Goal: Find specific page/section: Find specific page/section

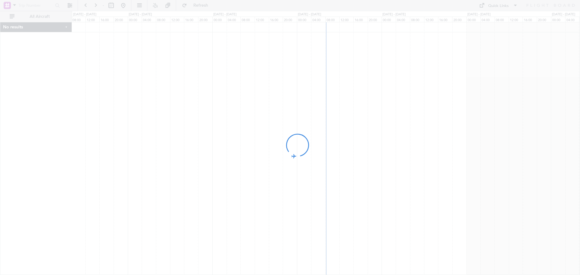
drag, startPoint x: 368, startPoint y: 70, endPoint x: 211, endPoint y: 78, distance: 156.8
click at [211, 78] on div at bounding box center [290, 137] width 580 height 275
drag, startPoint x: 370, startPoint y: 80, endPoint x: 248, endPoint y: 81, distance: 122.7
click at [248, 81] on div at bounding box center [290, 137] width 580 height 275
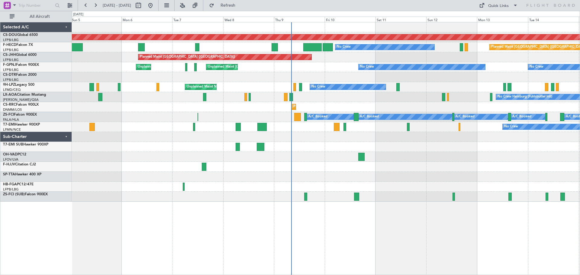
click at [311, 71] on div "Planned Maint London ([GEOGRAPHIC_DATA]) Planned Maint [GEOGRAPHIC_DATA] ([GEOG…" at bounding box center [326, 112] width 508 height 180
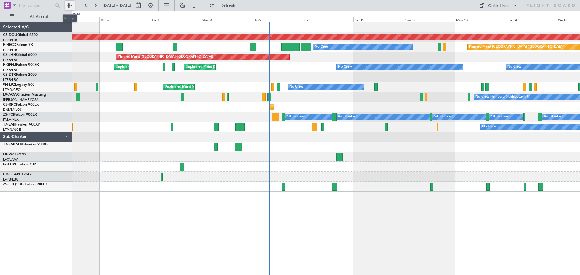
click at [70, 4] on button at bounding box center [70, 6] width 10 height 10
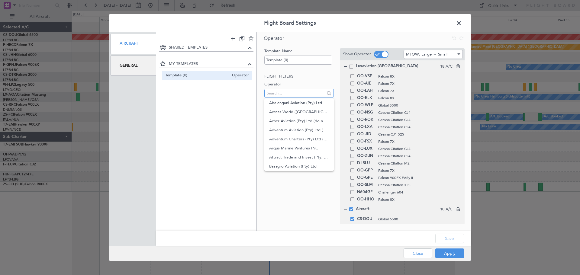
click at [301, 91] on input "text" at bounding box center [296, 93] width 58 height 9
click at [350, 70] on div "Luxaviation [GEOGRAPHIC_DATA] 18 A/C" at bounding box center [402, 66] width 118 height 7
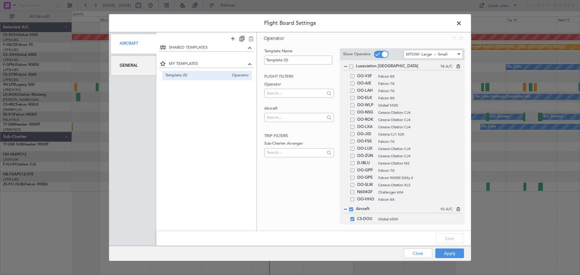
click at [353, 65] on span at bounding box center [351, 67] width 4 height 4
click at [354, 65] on input "checkbox" at bounding box center [354, 65] width 0 height 0
click at [452, 252] on button "Apply" at bounding box center [450, 254] width 29 height 10
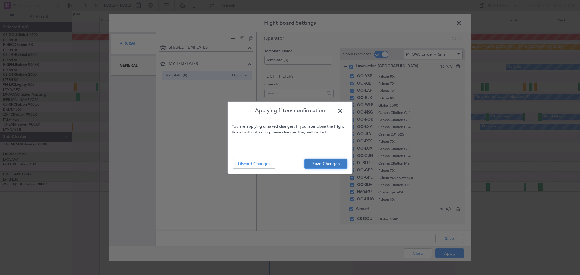
click at [317, 165] on button "Save Changes" at bounding box center [326, 164] width 43 height 10
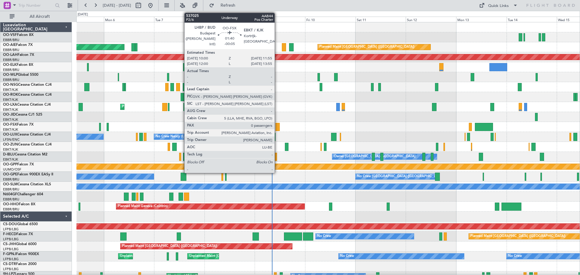
click at [277, 127] on div at bounding box center [278, 127] width 4 height 8
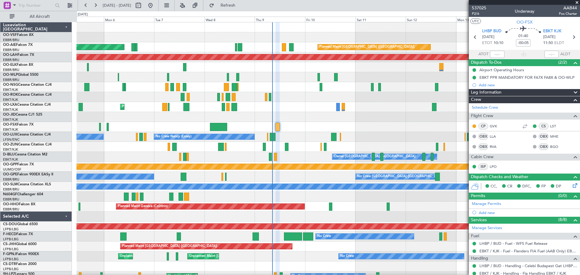
click at [302, 123] on div "Planned Maint Kortrijk-[GEOGRAPHIC_DATA]" at bounding box center [328, 127] width 504 height 10
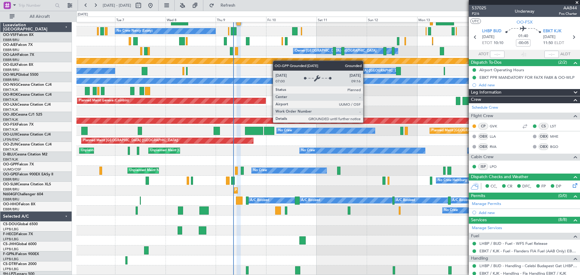
scroll to position [106, 0]
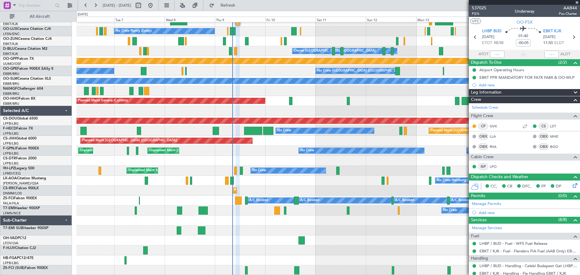
click at [275, 54] on div "Planned Maint Kortrijk-[GEOGRAPHIC_DATA] No Crew [PERSON_NAME] ([PERSON_NAME]) …" at bounding box center [328, 96] width 504 height 359
click at [66, 5] on button at bounding box center [70, 6] width 10 height 10
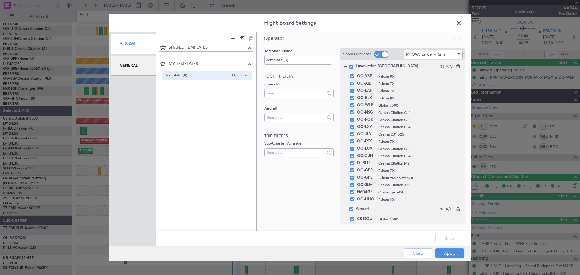
click at [353, 66] on span at bounding box center [351, 67] width 4 height 4
click at [354, 65] on input "checkbox" at bounding box center [354, 65] width 0 height 0
click at [448, 251] on button "Apply" at bounding box center [450, 254] width 29 height 10
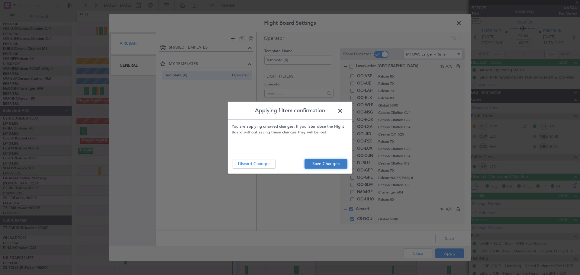
click at [322, 163] on button "Save Changes" at bounding box center [326, 164] width 43 height 10
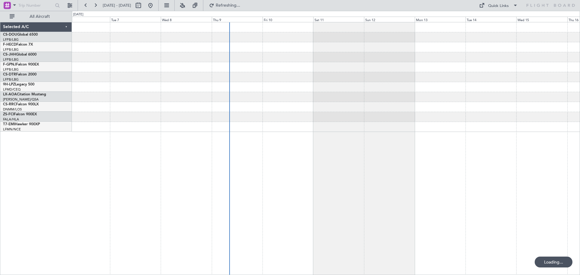
scroll to position [0, 0]
